Goal: Task Accomplishment & Management: Manage account settings

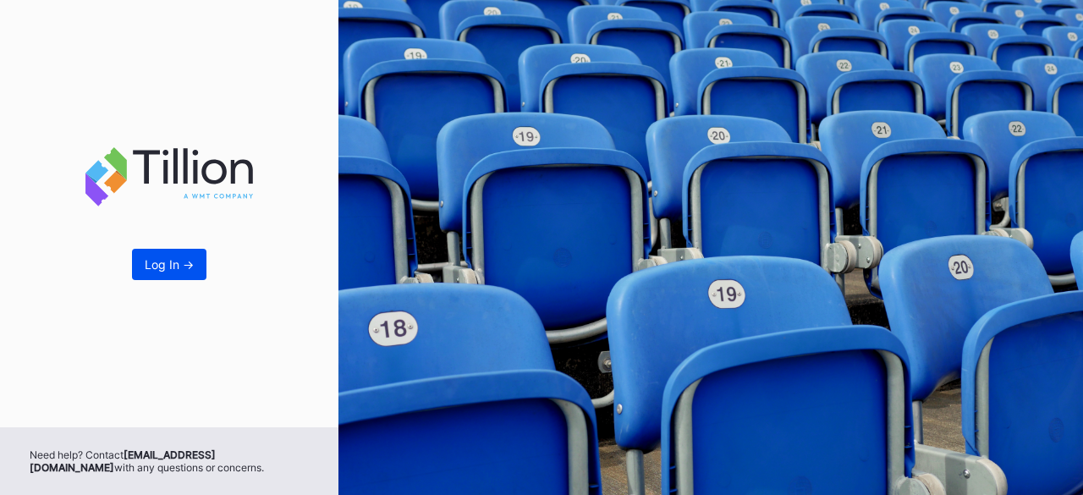
click at [153, 268] on div "Log In ->" at bounding box center [169, 264] width 49 height 14
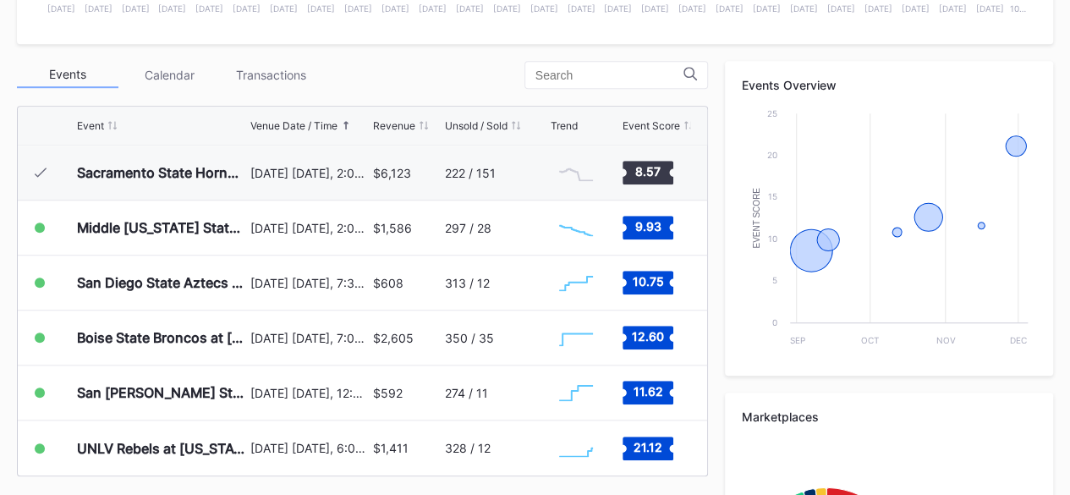
scroll to position [557, 0]
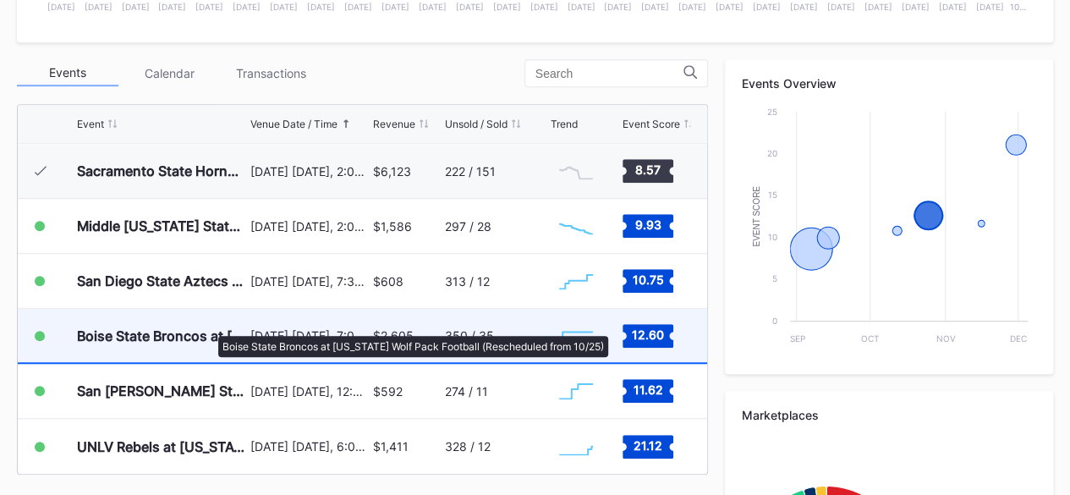
click at [210, 327] on div "Boise State Broncos at [US_STATE] Wolf Pack Football (Rescheduled from 10/25)" at bounding box center [161, 335] width 169 height 17
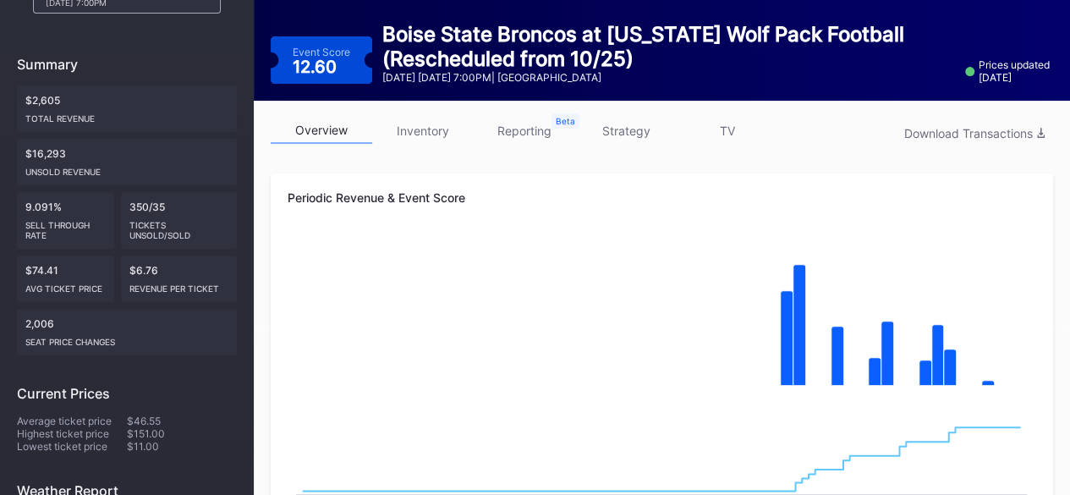
scroll to position [164, 0]
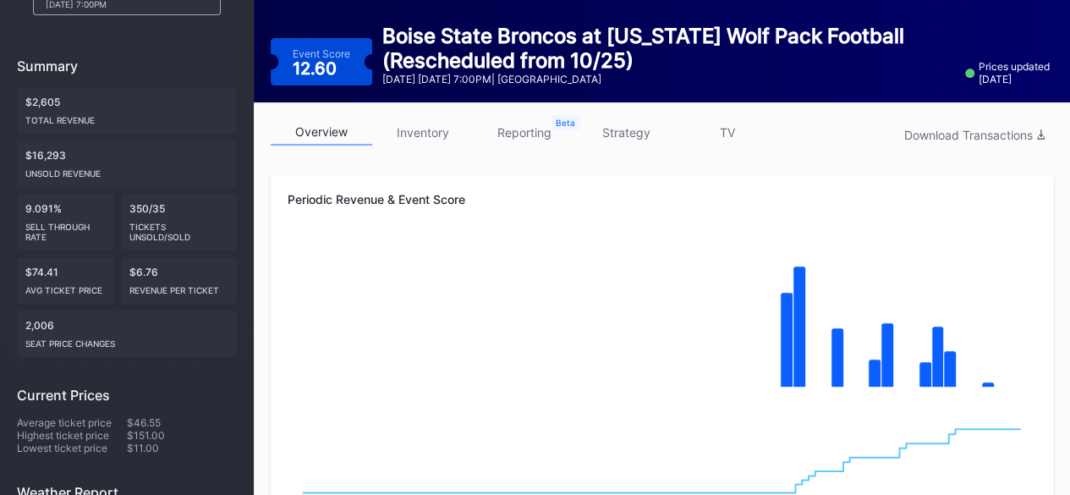
click at [434, 131] on link "inventory" at bounding box center [423, 132] width 102 height 26
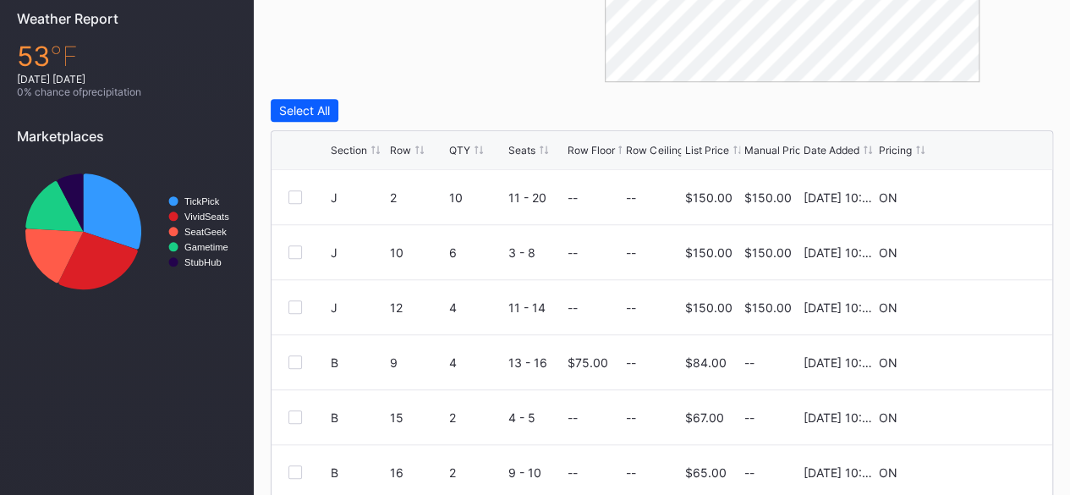
click at [700, 151] on div "List Price" at bounding box center [707, 150] width 44 height 13
click at [979, 193] on icon at bounding box center [985, 197] width 13 height 13
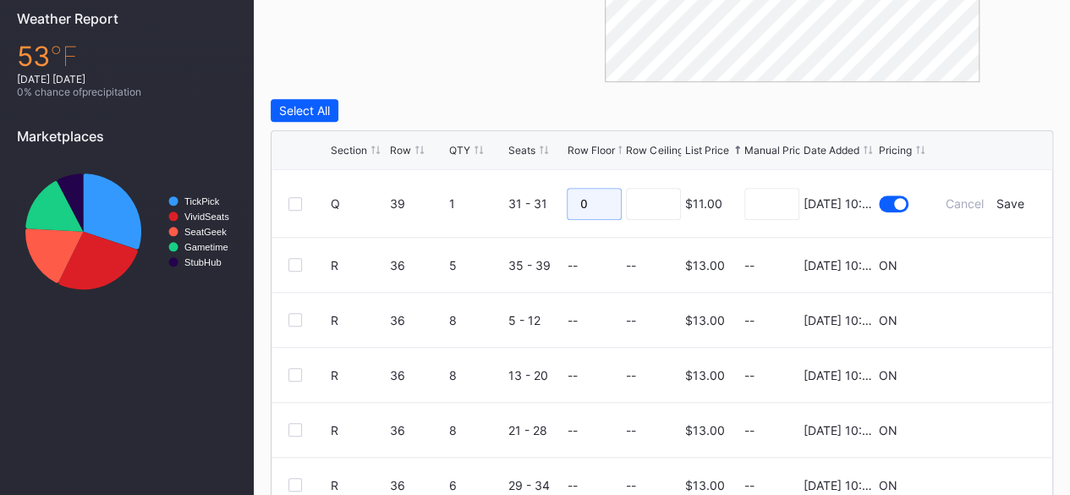
drag, startPoint x: 596, startPoint y: 204, endPoint x: 519, endPoint y: 201, distance: 77.9
click at [519, 201] on form "Q 39 1 31 - 31 0 $11.00 [DATE] 10:07AM Cancel Save" at bounding box center [683, 203] width 705 height 67
type input "20"
click at [1003, 201] on div "Save" at bounding box center [1011, 203] width 28 height 14
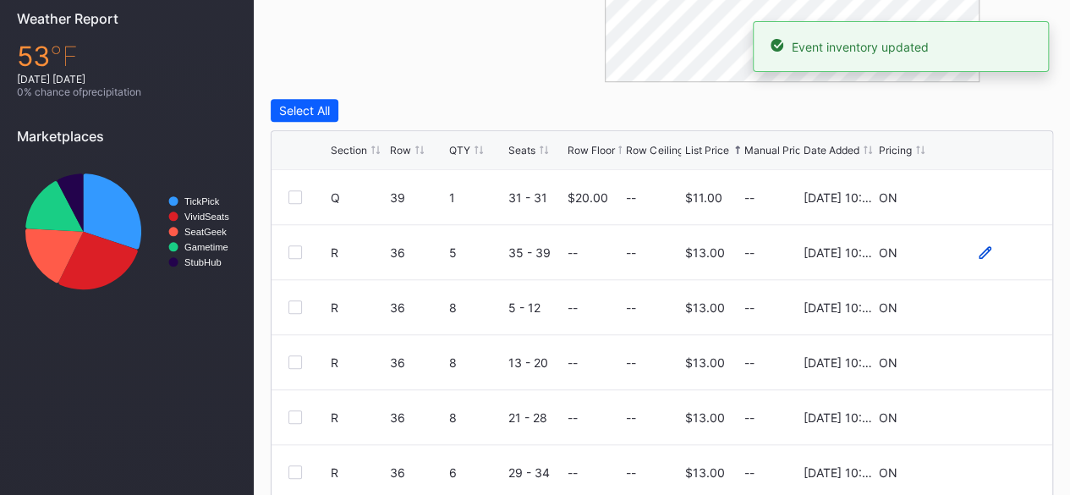
click at [979, 253] on icon at bounding box center [985, 251] width 13 height 13
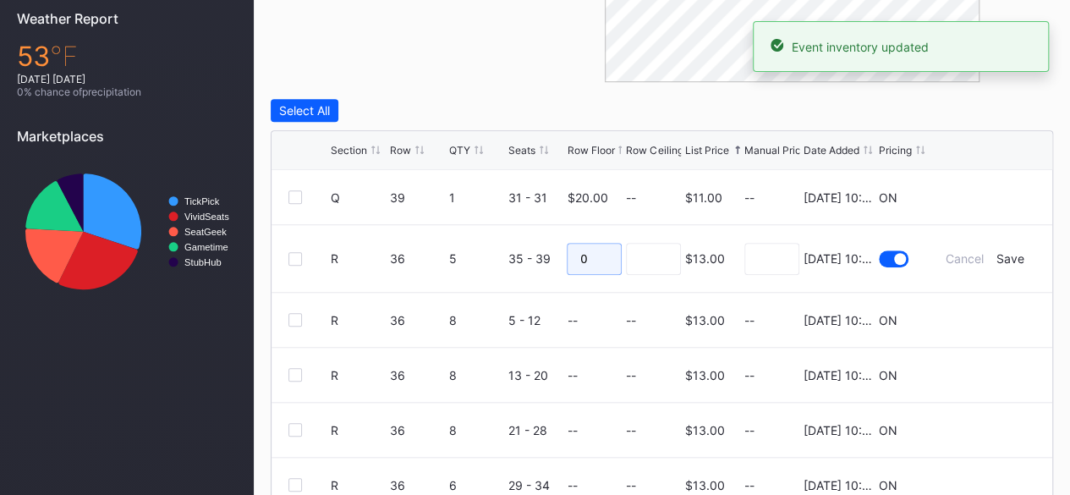
click at [596, 256] on input "0" at bounding box center [594, 259] width 55 height 32
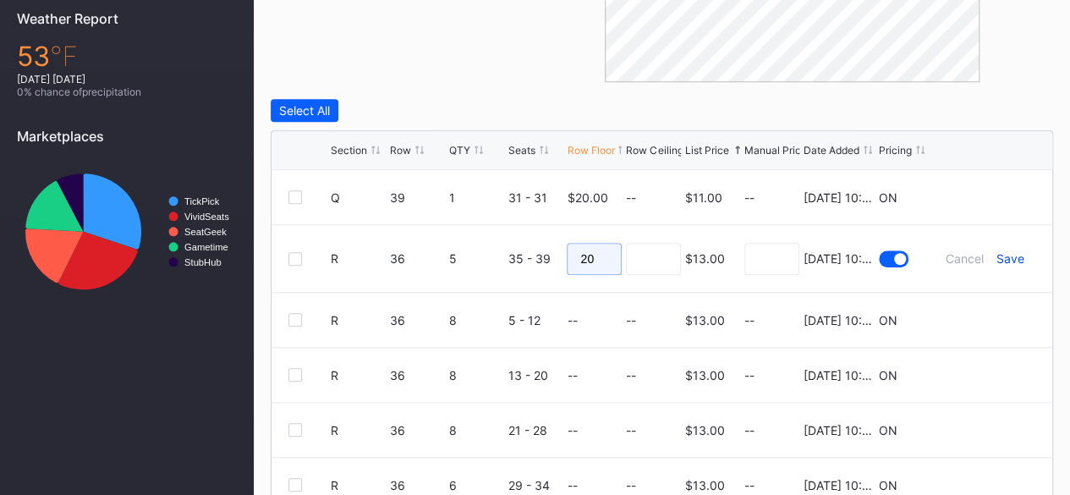
type input "20"
click at [997, 260] on div "Save" at bounding box center [1011, 258] width 28 height 14
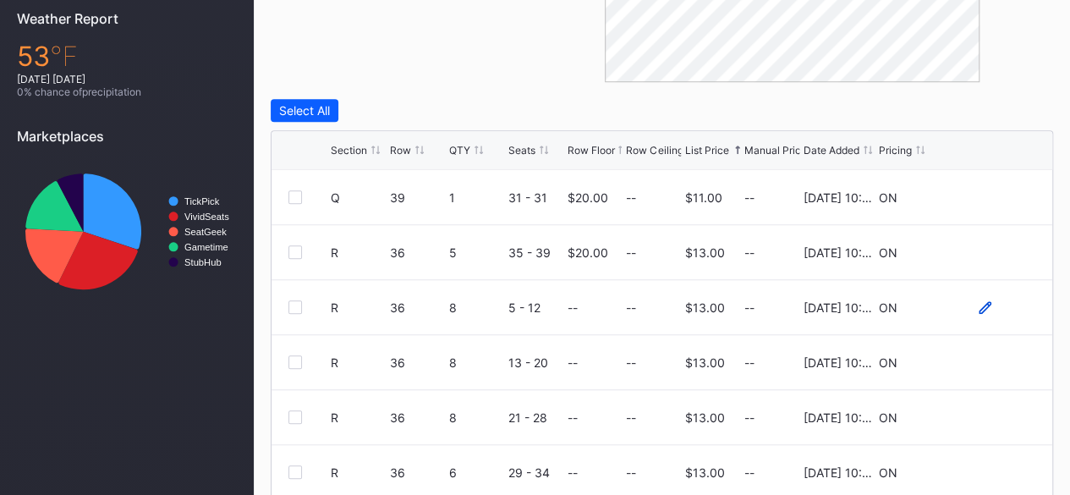
click at [979, 302] on icon at bounding box center [985, 307] width 13 height 13
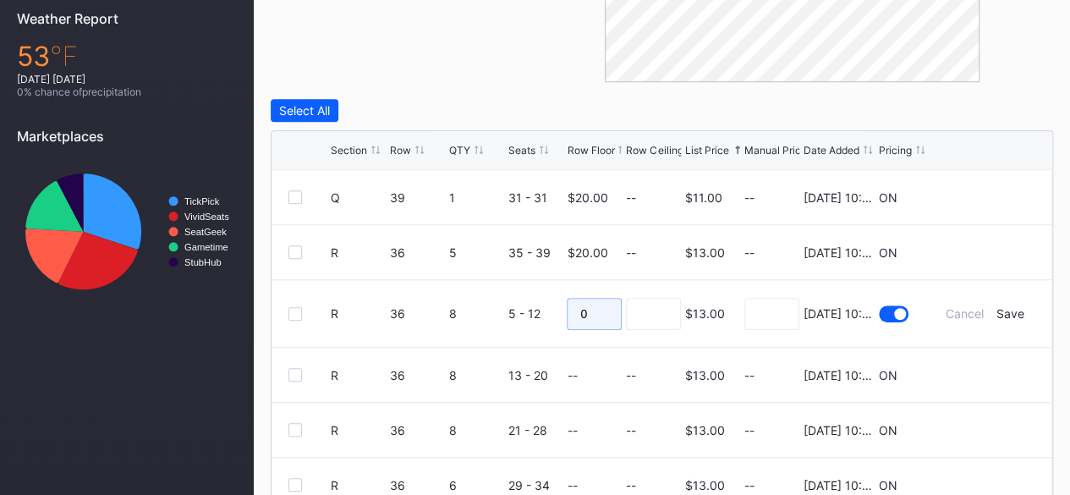
drag, startPoint x: 582, startPoint y: 310, endPoint x: 531, endPoint y: 321, distance: 51.8
click at [531, 321] on form "R 36 8 5 - 12 0 $13.00 [DATE] 10:07AM Cancel Save" at bounding box center [683, 313] width 705 height 67
type input "1"
type input "20"
click at [997, 318] on div "Save" at bounding box center [1011, 313] width 28 height 14
